Goal: Information Seeking & Learning: Find contact information

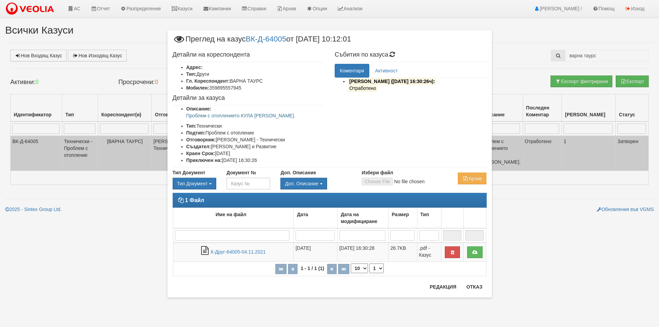
click at [472, 283] on div at bounding box center [329, 283] width 324 height 0
click at [468, 282] on div "1 Файл Име на файл Дата Дата на модифициране Размер Тип 1 - 1 / 1 (1) 10 20 30 …" at bounding box center [329, 238] width 324 height 90
click at [474, 287] on button "Отказ" at bounding box center [474, 286] width 24 height 11
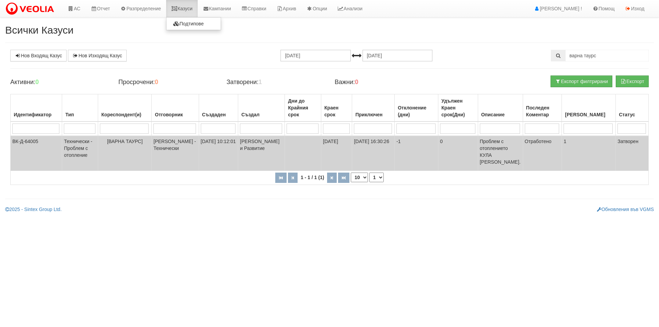
click at [177, 7] on icon at bounding box center [174, 8] width 6 height 5
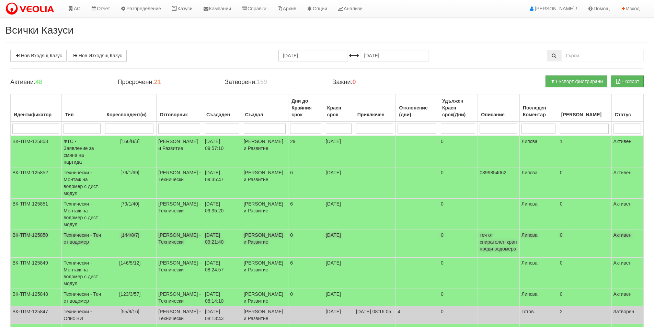
click at [137, 243] on td "[144/8/7]" at bounding box center [129, 244] width 53 height 28
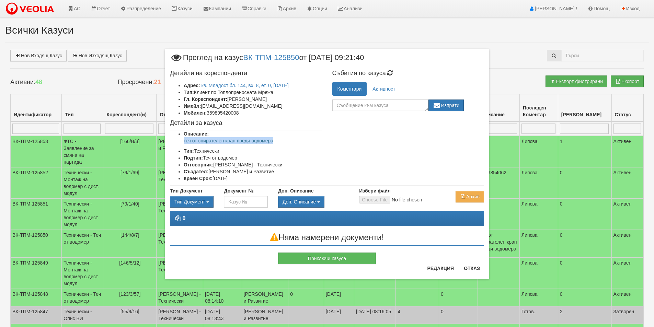
drag, startPoint x: 279, startPoint y: 140, endPoint x: 180, endPoint y: 144, distance: 99.2
click at [180, 144] on ul "Описание: теч от спирателен кран преди водомера Тип: Технически Подтип: Теч от …" at bounding box center [246, 155] width 152 height 51
copy p "теч от спирателен кран преди водомера"
click at [476, 267] on button "Отказ" at bounding box center [472, 268] width 24 height 11
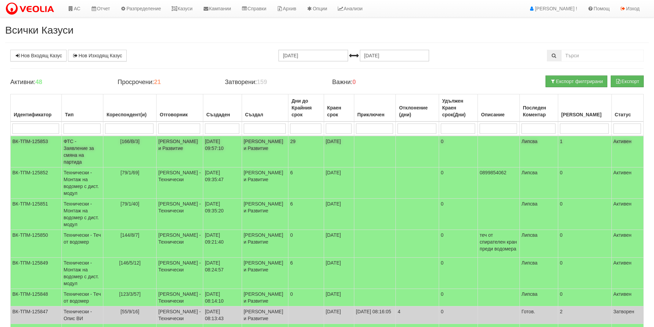
click at [115, 148] on td "[166/В/3]" at bounding box center [129, 152] width 53 height 32
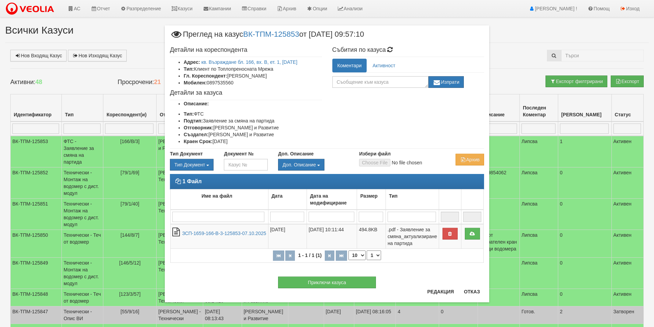
drag, startPoint x: 281, startPoint y: 75, endPoint x: 230, endPoint y: 74, distance: 50.8
click at [230, 74] on li "Гл. Кореспондент: Сунай МехмедХакъ" at bounding box center [253, 75] width 138 height 7
copy li "Сунай МехмедХакъ"
drag, startPoint x: 237, startPoint y: 84, endPoint x: 209, endPoint y: 84, distance: 28.8
click at [209, 84] on li "Мобилен: 0897535560" at bounding box center [253, 82] width 138 height 7
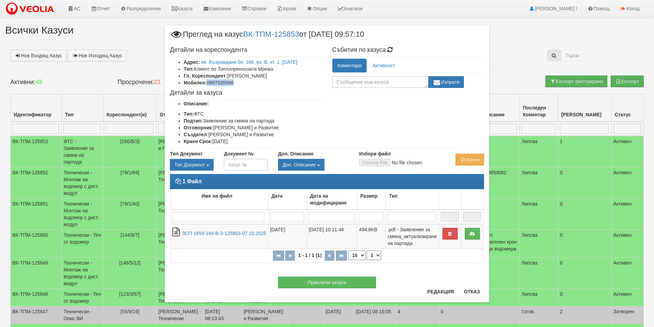
copy li "0897535560"
drag, startPoint x: 244, startPoint y: 75, endPoint x: 230, endPoint y: 78, distance: 14.3
click at [230, 78] on li "Гл. Кореспондент: Сунай МехмедХакъ" at bounding box center [253, 75] width 138 height 7
copy li "Сунай"
drag, startPoint x: 276, startPoint y: 77, endPoint x: 244, endPoint y: 77, distance: 31.9
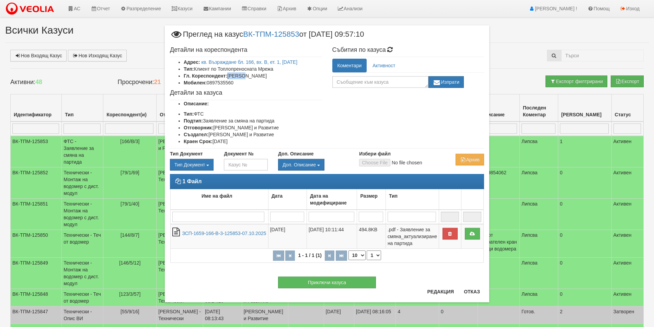
click at [244, 77] on li "Гл. Кореспондент: Сунай МехмедХакъ" at bounding box center [253, 75] width 138 height 7
copy li "МехмедХакъ"
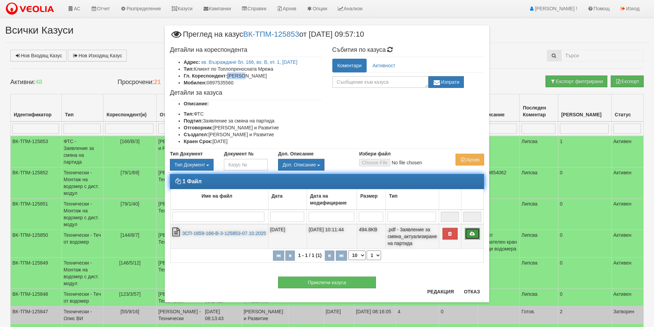
click at [477, 234] on link at bounding box center [472, 234] width 15 height 12
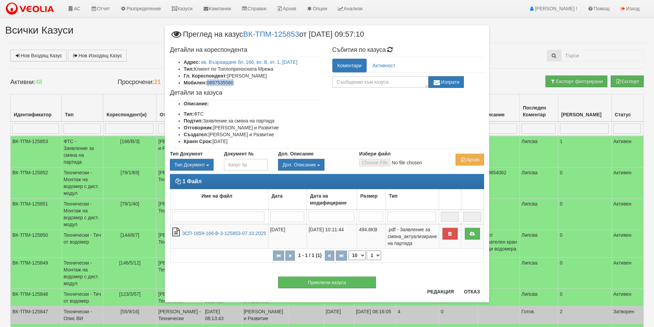
drag, startPoint x: 232, startPoint y: 82, endPoint x: 208, endPoint y: 83, distance: 23.4
click at [208, 83] on li "Мобилен: 0897535560" at bounding box center [253, 82] width 138 height 7
copy li "0897535560"
click at [476, 291] on button "Отказ" at bounding box center [472, 291] width 24 height 11
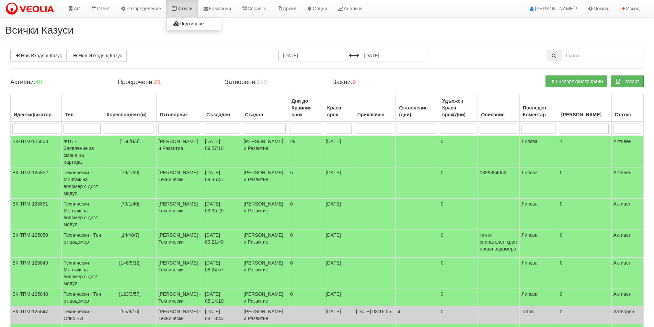
click at [188, 10] on link "Казуси" at bounding box center [182, 8] width 32 height 17
click at [177, 4] on link "Казуси" at bounding box center [182, 8] width 32 height 17
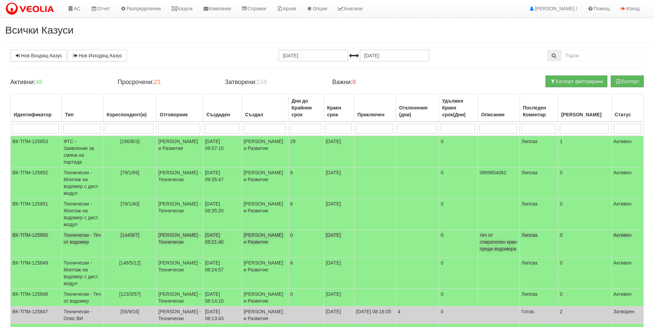
click at [379, 250] on td at bounding box center [375, 244] width 42 height 28
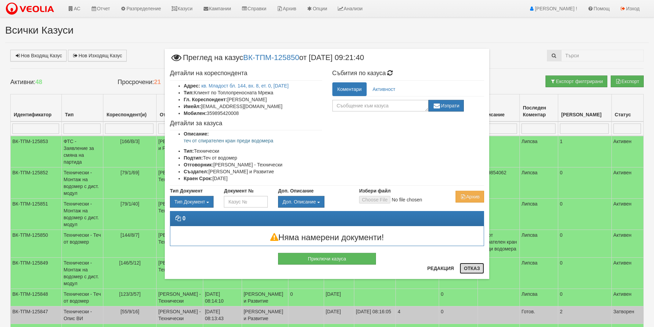
click at [460, 268] on button "Отказ" at bounding box center [472, 268] width 24 height 11
